Goal: Check status: Check status

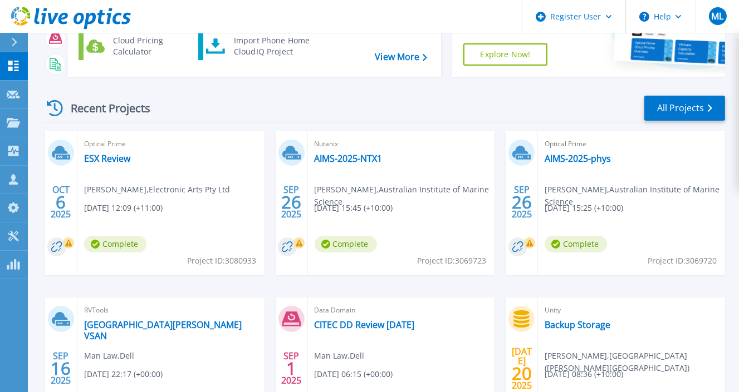
scroll to position [111, 0]
click at [112, 159] on link "ESX Review" at bounding box center [107, 158] width 46 height 11
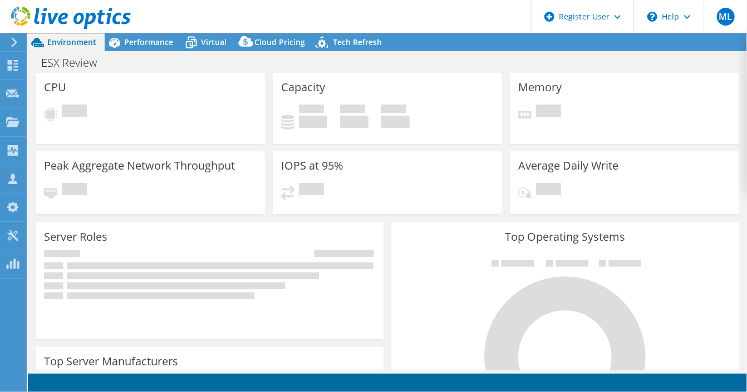
select select "USD"
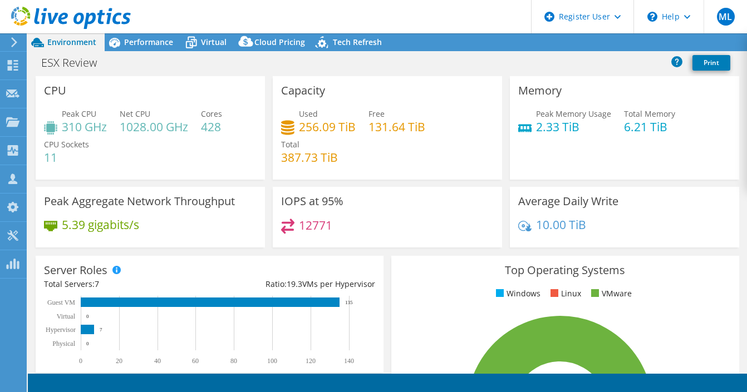
select select "USD"
